Goal: Find specific page/section: Find specific page/section

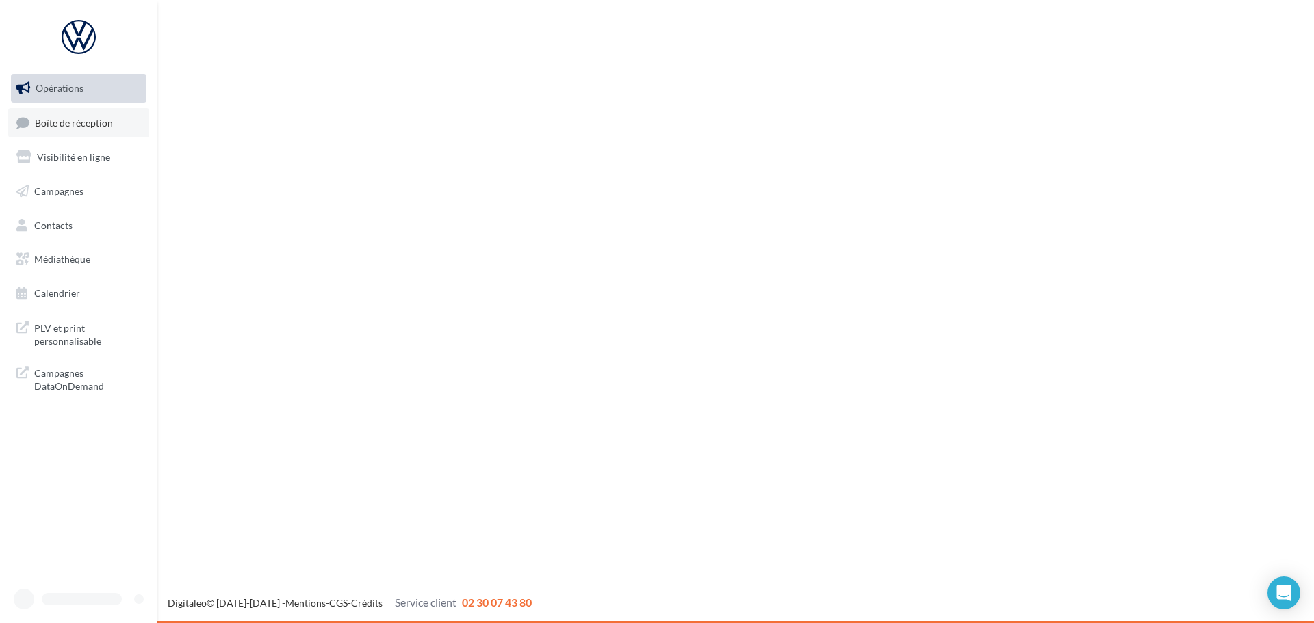
click at [60, 121] on span "Boîte de réception" at bounding box center [74, 122] width 78 height 12
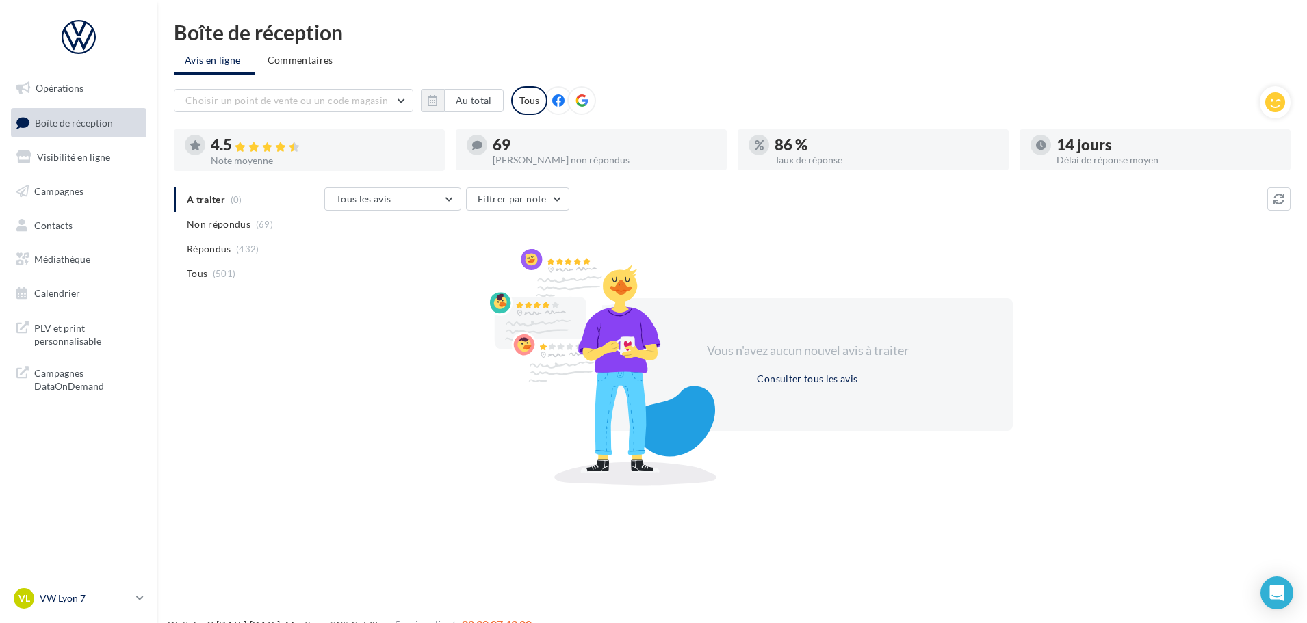
click at [126, 608] on div "VL VW Lyon 7 vw-lyo-gru" at bounding box center [72, 599] width 117 height 21
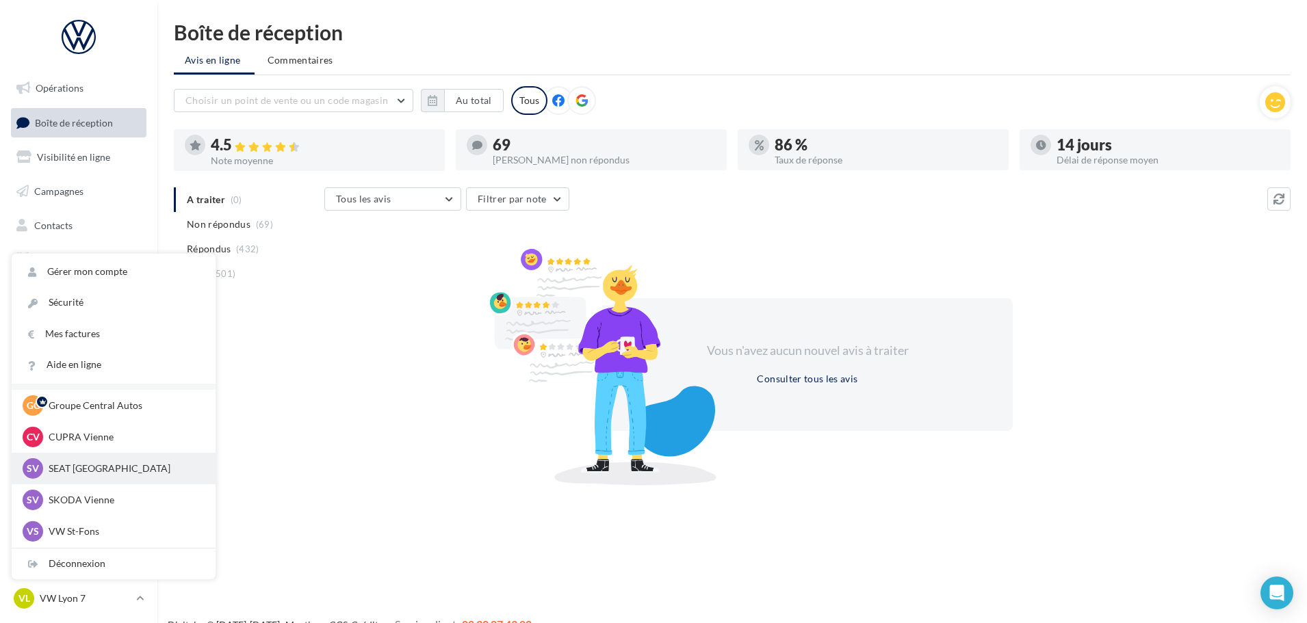
scroll to position [68, 0]
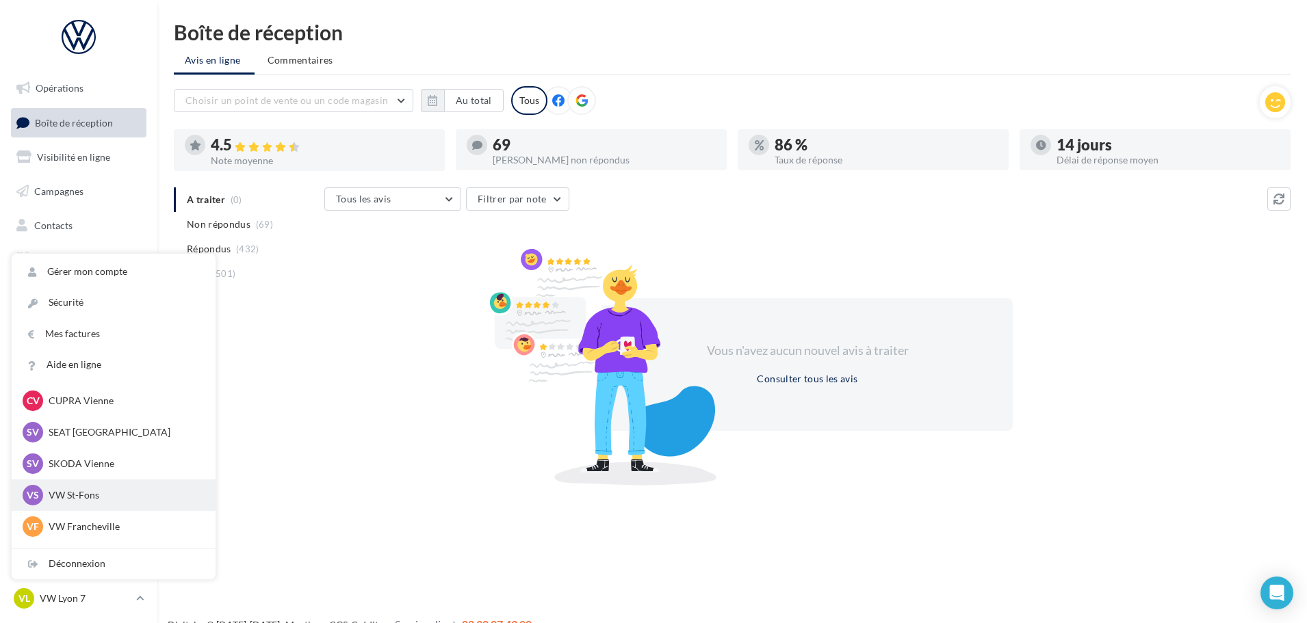
click at [133, 493] on p "VW St-Fons" at bounding box center [124, 496] width 151 height 14
click at [110, 521] on div "VF VW Francheville vw-fra-gru" at bounding box center [114, 527] width 182 height 21
click at [159, 520] on p "VW Francheville" at bounding box center [124, 527] width 151 height 14
click at [163, 517] on div "VF VW Francheville vw-fra-gru" at bounding box center [114, 527] width 182 height 21
click at [689, 359] on div at bounding box center [602, 366] width 240 height 239
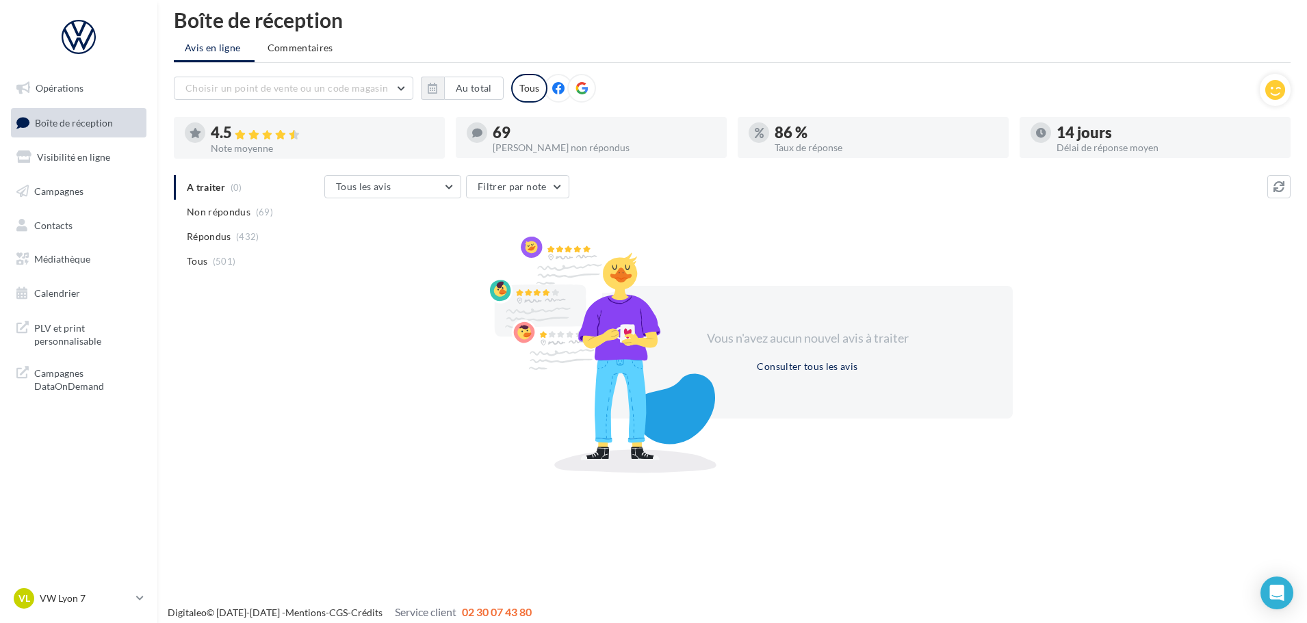
scroll to position [22, 0]
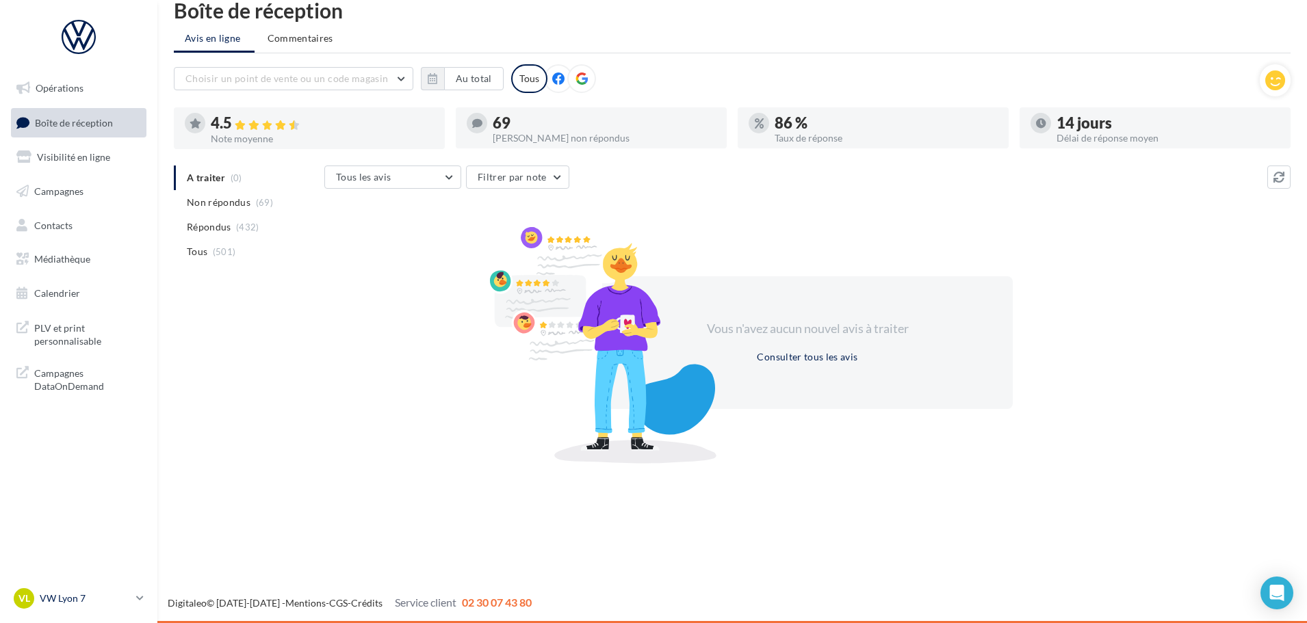
click at [101, 599] on p "VW Lyon 7" at bounding box center [85, 599] width 91 height 14
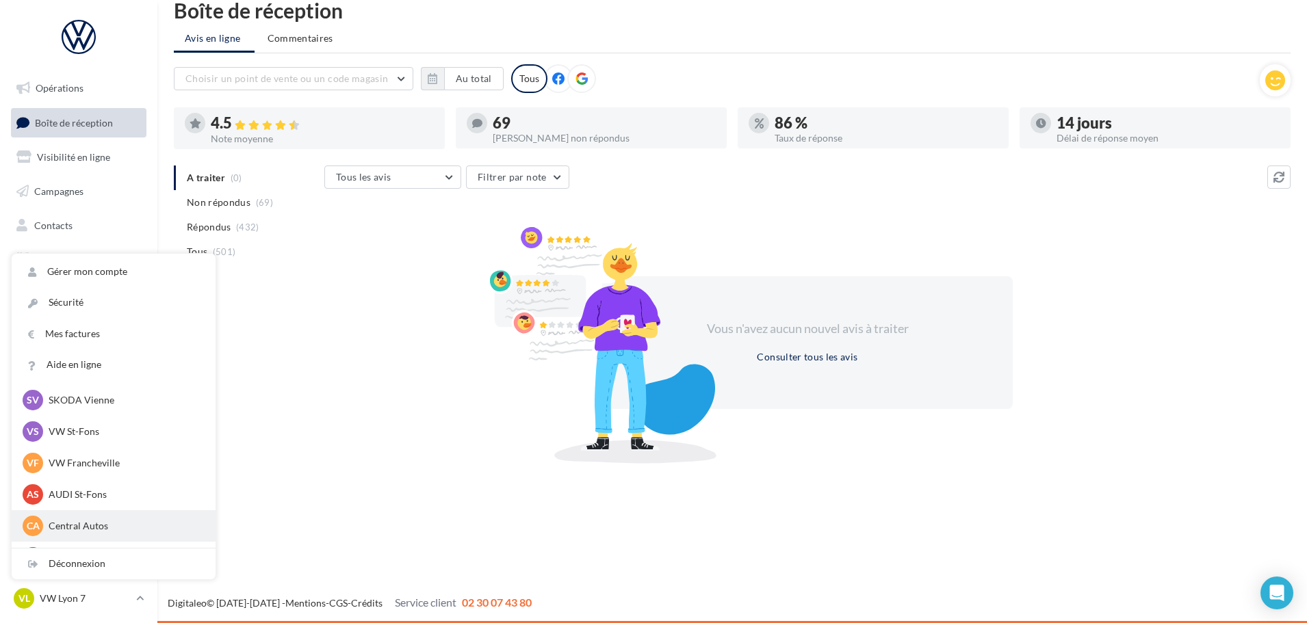
scroll to position [137, 0]
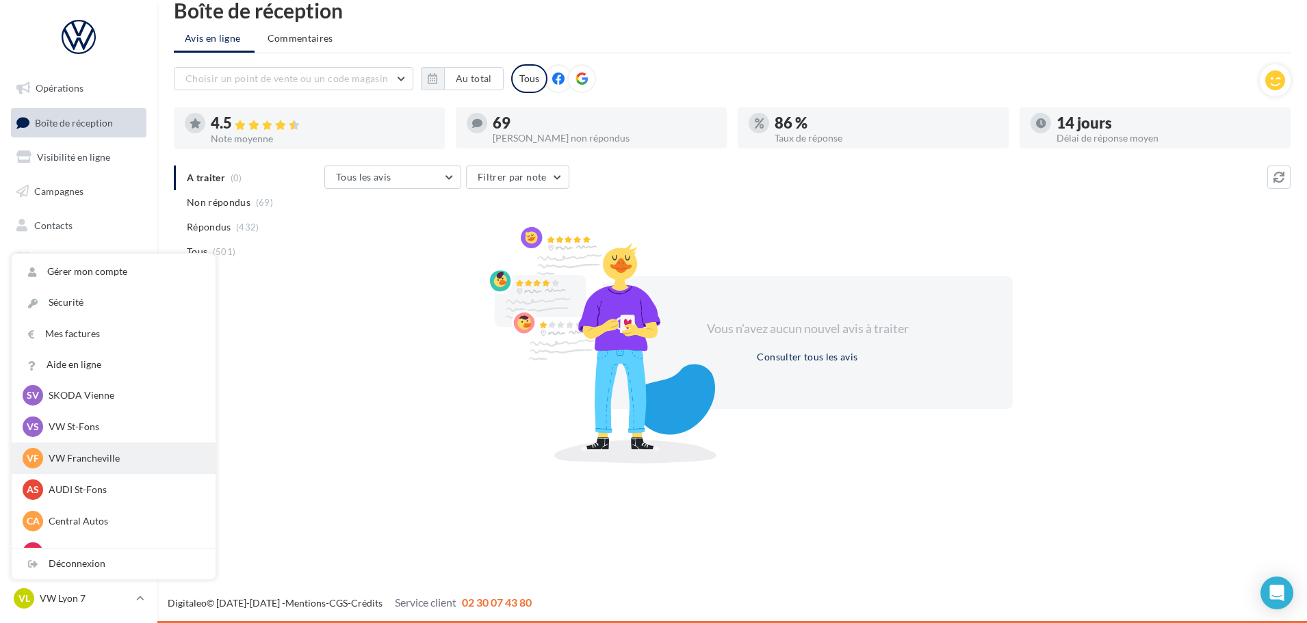
click at [120, 457] on p "VW Francheville" at bounding box center [124, 459] width 151 height 14
click at [101, 459] on p "VW Francheville" at bounding box center [124, 459] width 151 height 14
click at [179, 459] on p "VW Francheville" at bounding box center [124, 459] width 151 height 14
